Goal: Find contact information: Find contact information

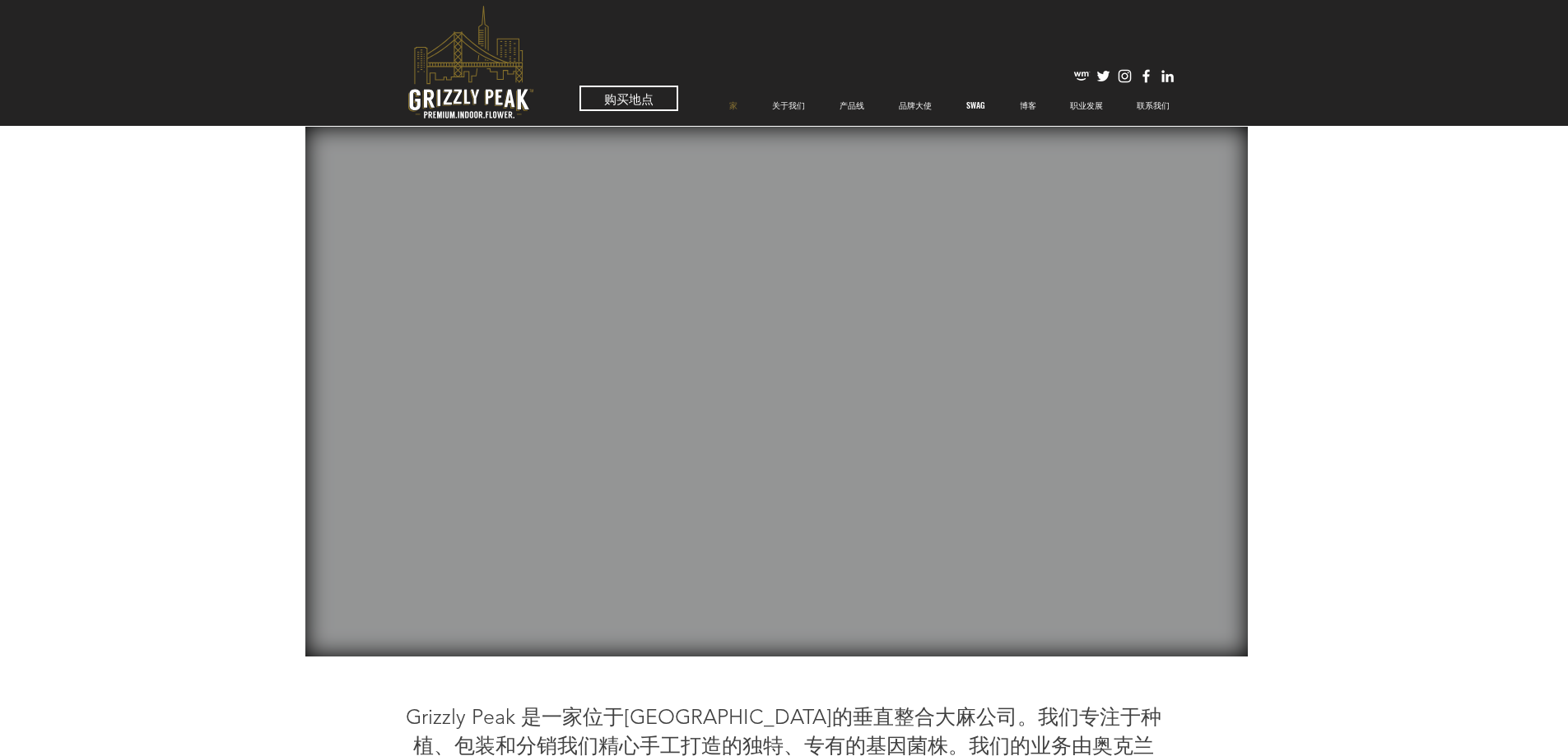
click at [502, 96] on icon "优质室内花卉" at bounding box center [471, 62] width 125 height 112
click at [1158, 107] on font "联系我们" at bounding box center [1153, 105] width 33 height 13
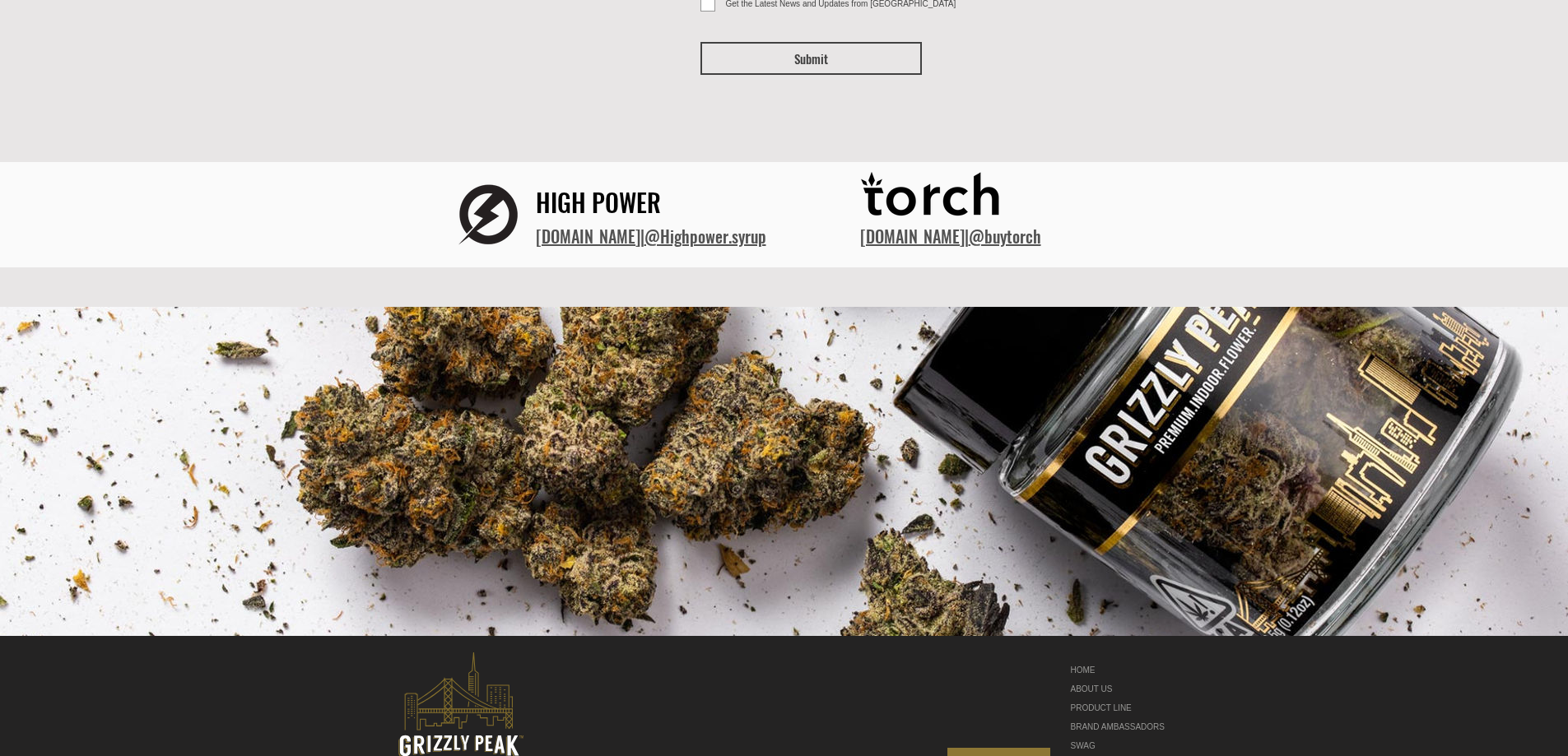
scroll to position [178, 0]
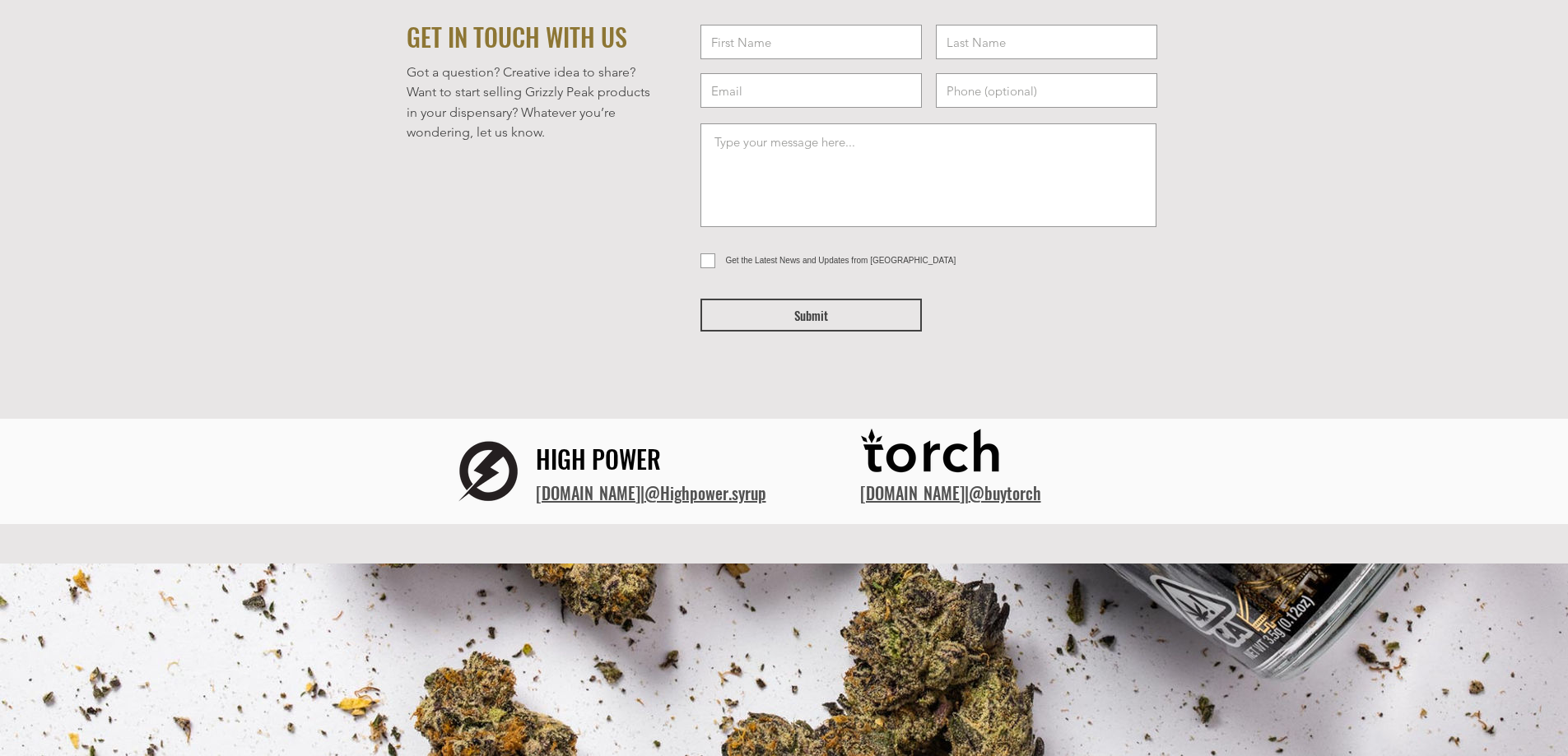
click at [760, 493] on link "@Highpower.syrup" at bounding box center [705, 492] width 122 height 25
click at [628, 498] on link "​[DOMAIN_NAME]" at bounding box center [589, 492] width 105 height 25
click at [965, 499] on link "[DOMAIN_NAME]" at bounding box center [913, 492] width 105 height 25
click at [942, 496] on link "[DOMAIN_NAME]" at bounding box center [913, 492] width 105 height 25
click at [962, 501] on link "[DOMAIN_NAME]" at bounding box center [913, 492] width 105 height 25
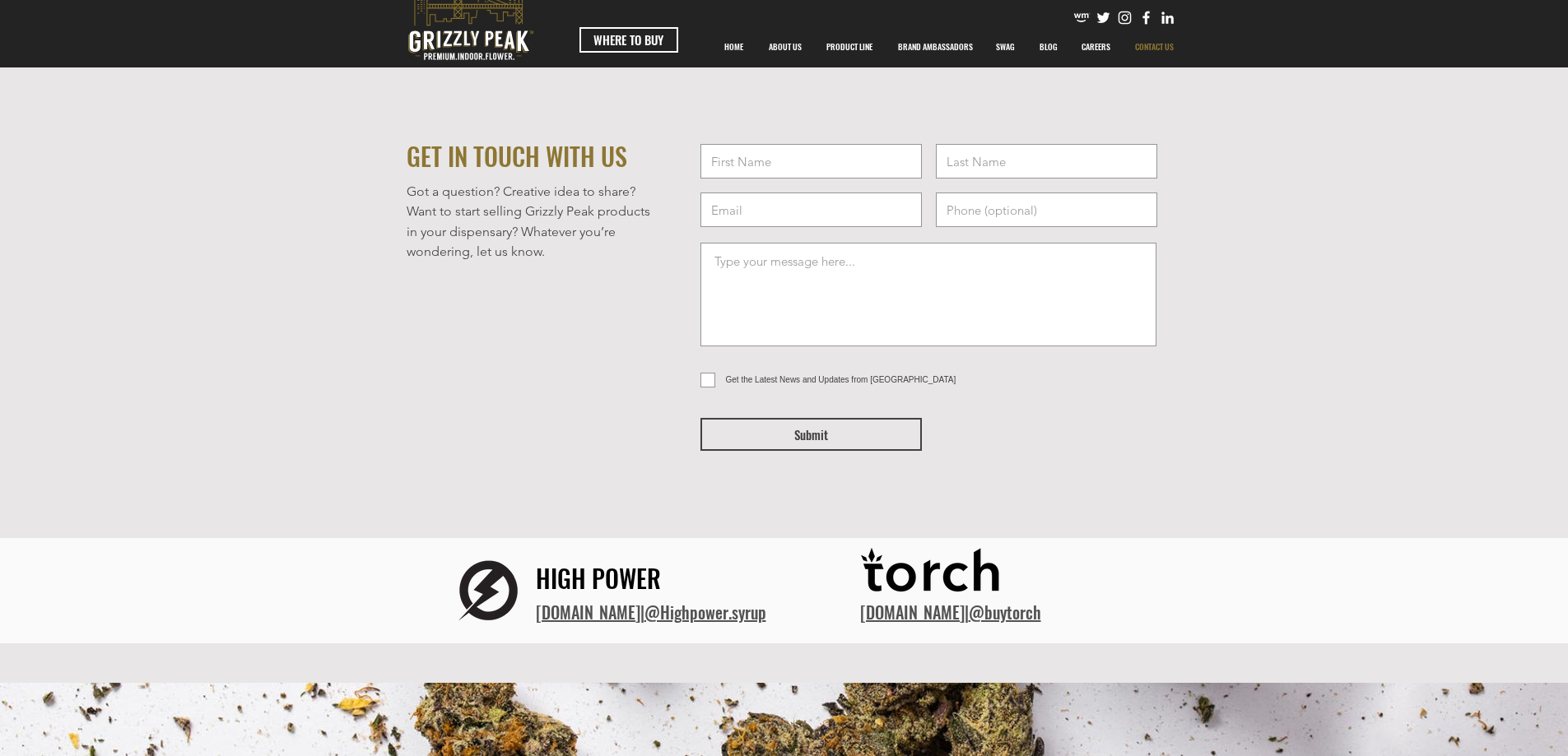
scroll to position [0, 0]
